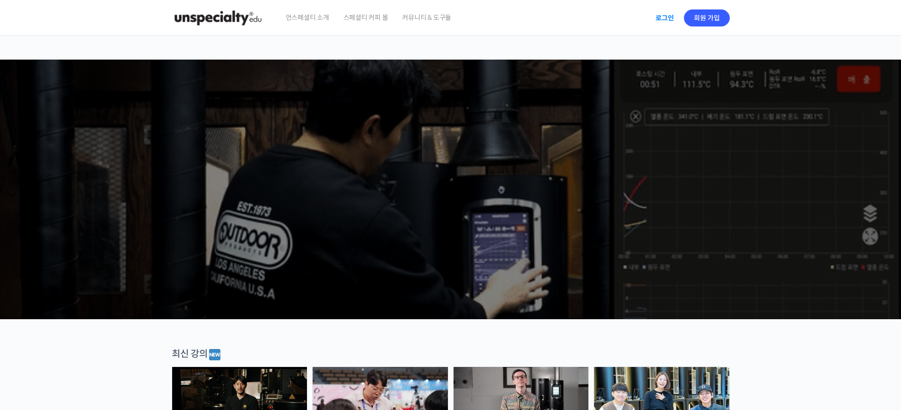
click at [664, 21] on link "로그인" at bounding box center [665, 18] width 30 height 22
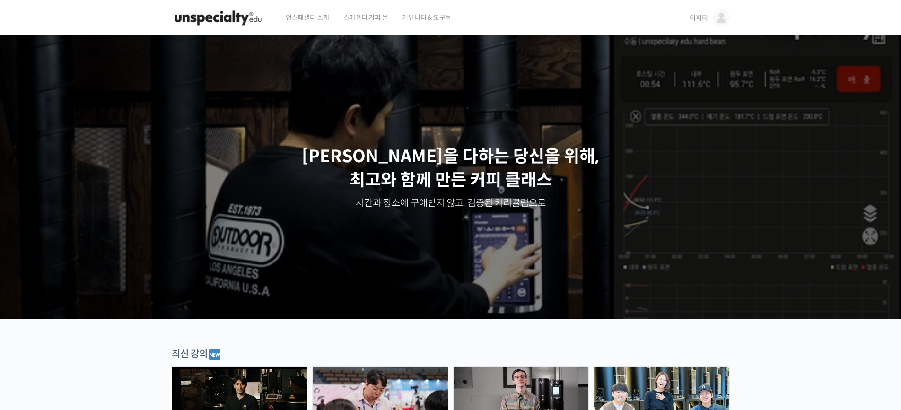
click at [705, 17] on span "티피티" at bounding box center [698, 18] width 18 height 9
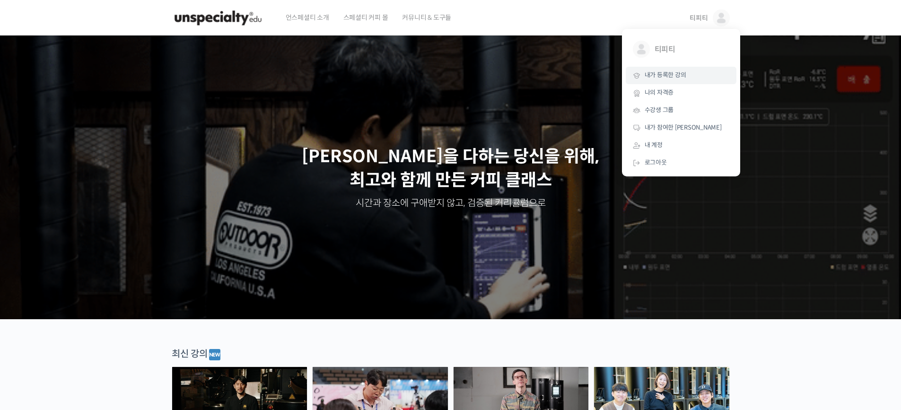
click at [671, 76] on span "내가 등록한 강의" at bounding box center [665, 75] width 42 height 8
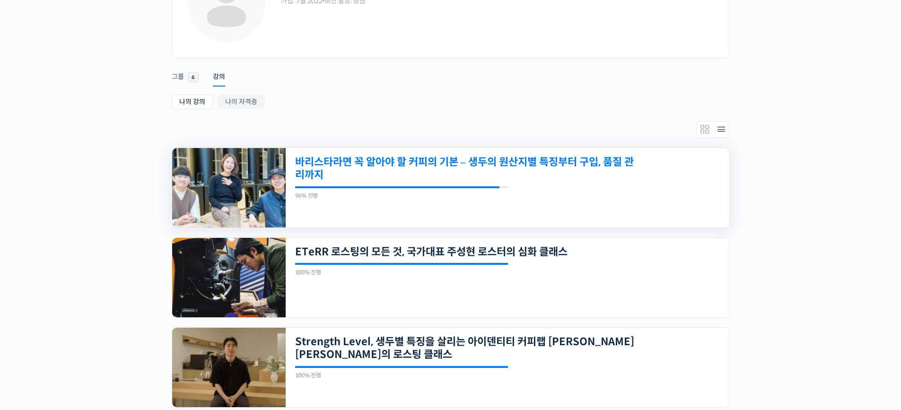
scroll to position [189, 0]
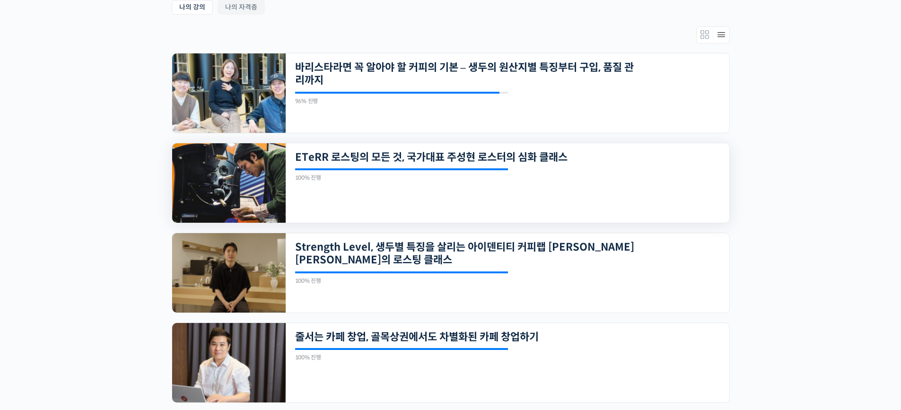
click at [423, 173] on div "100% 진행 최근 활동: 2025년 02월 03일 12:35 오전" at bounding box center [401, 174] width 213 height 12
click at [434, 155] on link "ETeRR 로스팅의 모든 것, 국가대표 주성현 로스터의 심화 클래스" at bounding box center [464, 157] width 339 height 13
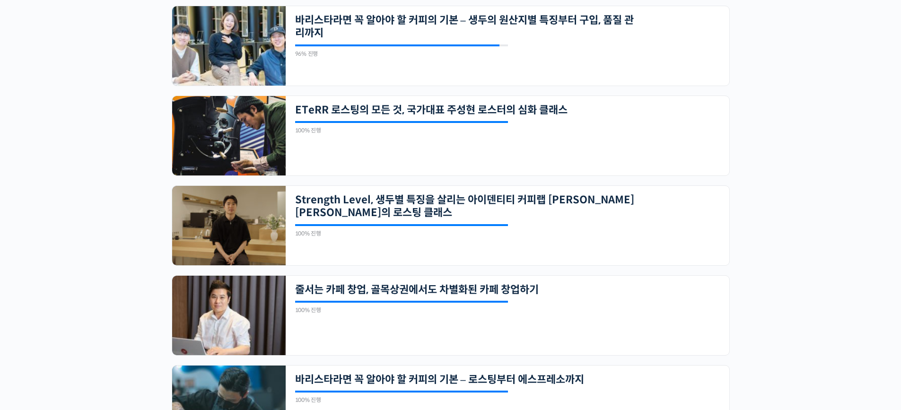
scroll to position [378, 0]
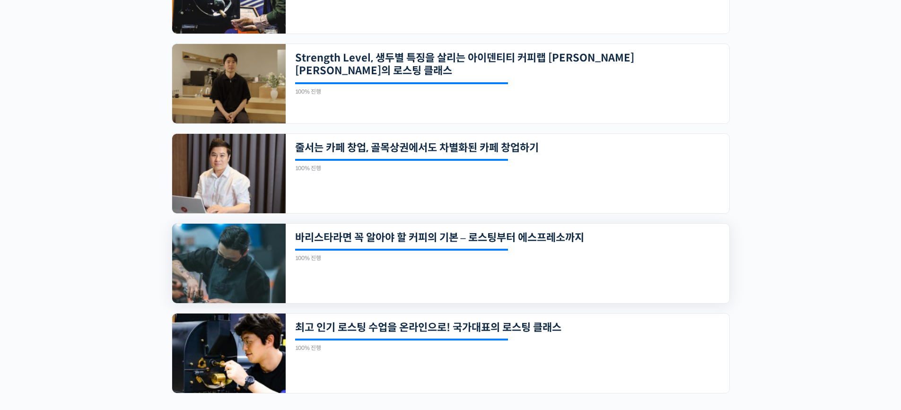
click at [429, 249] on div at bounding box center [401, 250] width 213 height 2
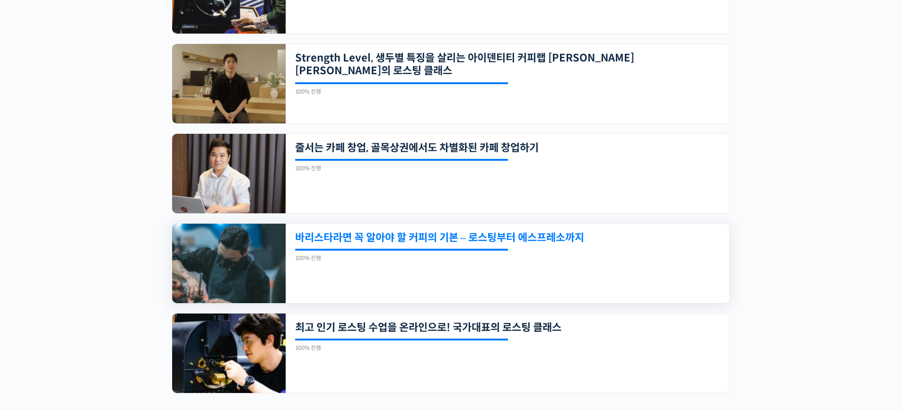
click at [434, 237] on link "바리스타라면 꼭 알아야 할 커피의 기본 – 로스팅부터 에스프레소까지" at bounding box center [464, 237] width 339 height 13
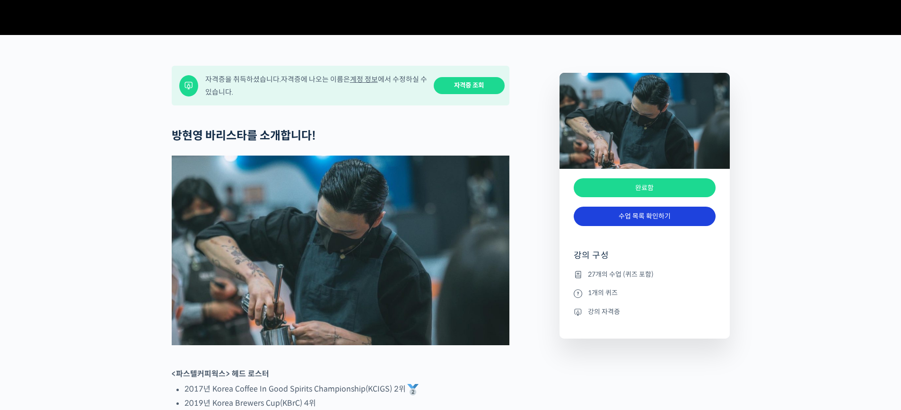
click at [672, 226] on link "수업 목록 확인하기" at bounding box center [644, 216] width 142 height 19
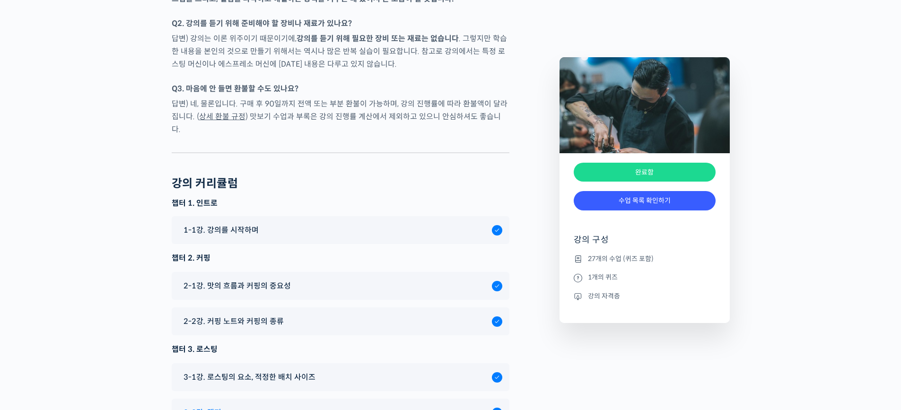
scroll to position [4049, 0]
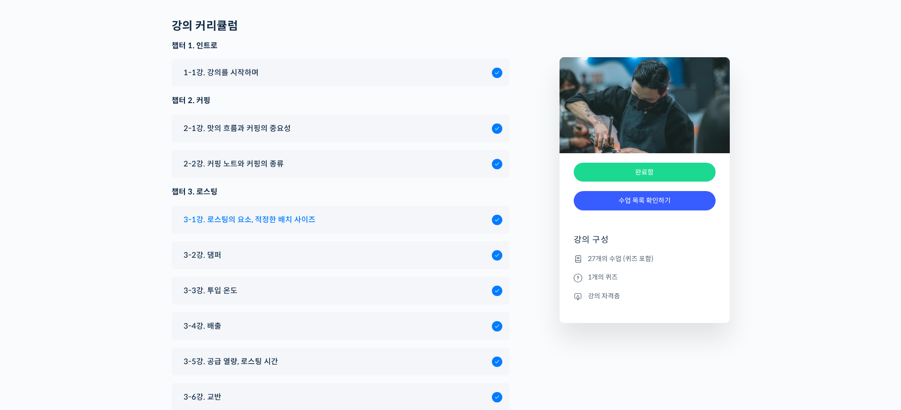
click at [231, 213] on span "3-1강. 로스팅의 요소, 적정한 배치 사이즈" at bounding box center [249, 219] width 132 height 13
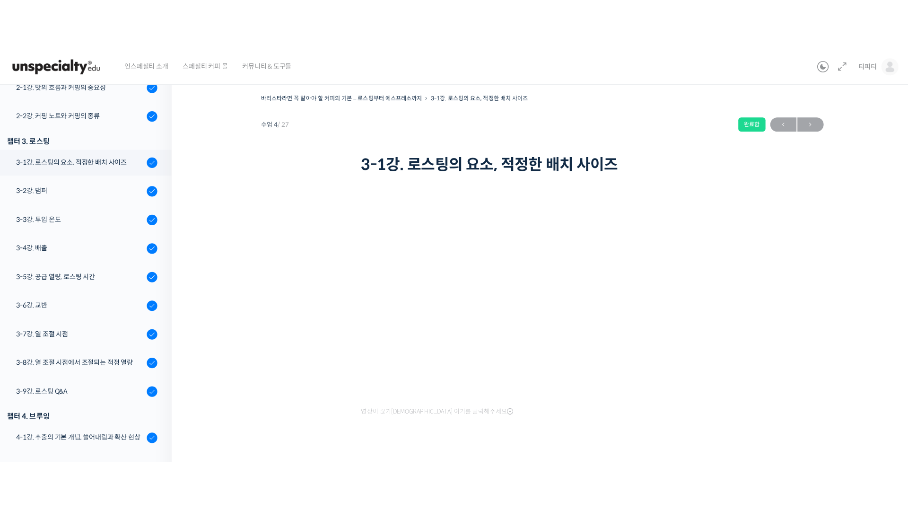
scroll to position [241, 0]
